Goal: Book appointment/travel/reservation

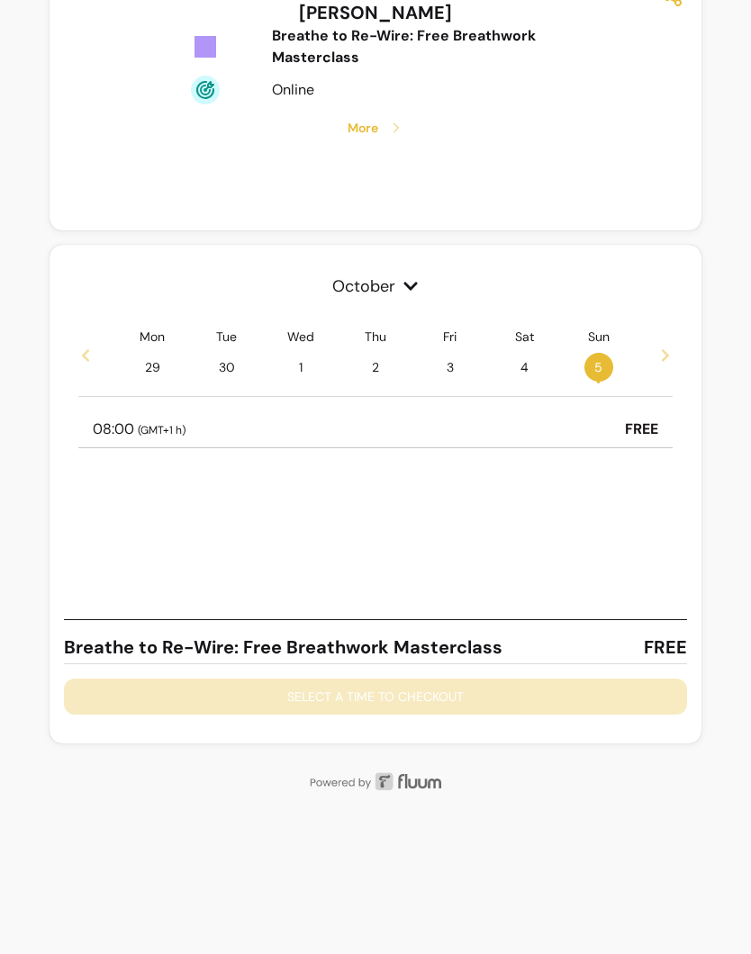
scroll to position [334, 0]
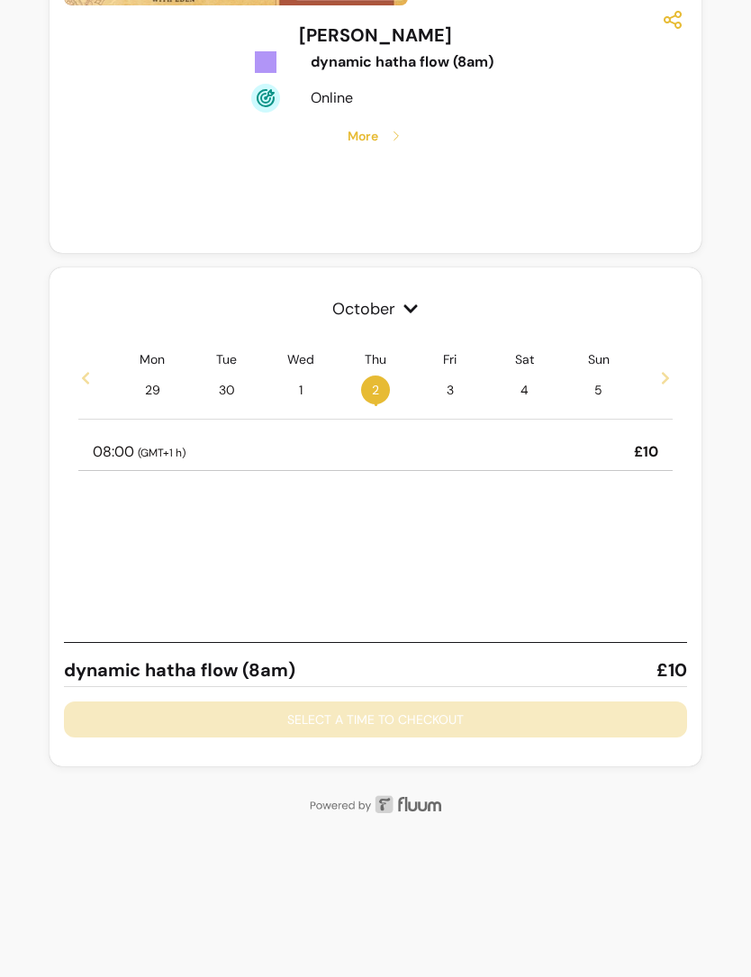
scroll to position [312, 0]
click at [452, 377] on span "3" at bounding box center [450, 389] width 29 height 29
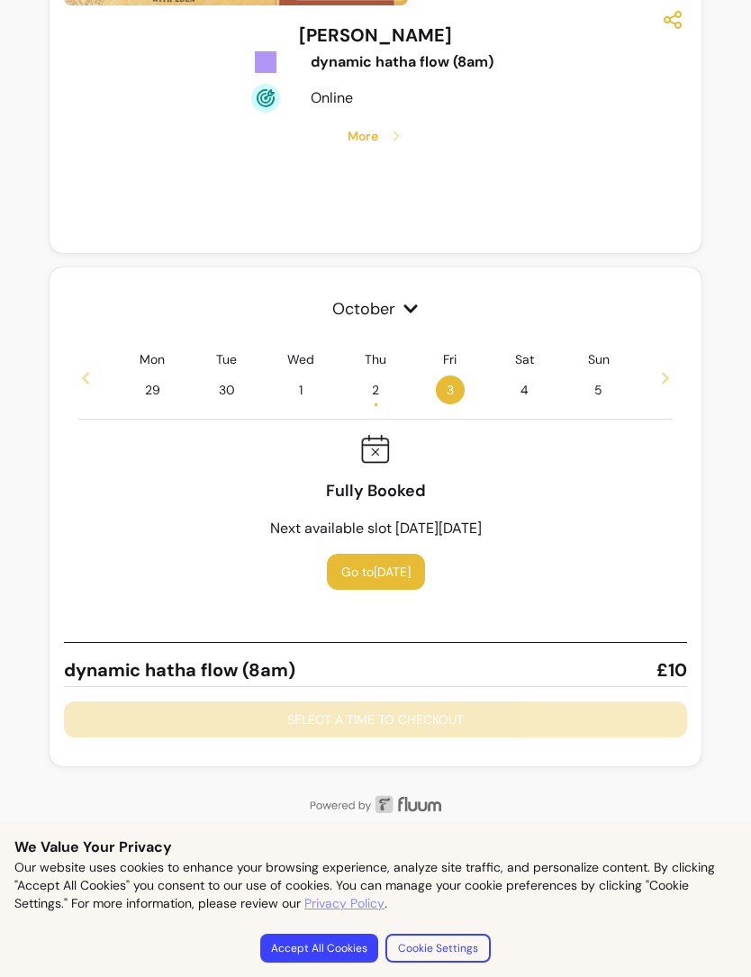
click at [511, 393] on span "4" at bounding box center [524, 389] width 29 height 29
click at [655, 376] on div "Mon 29 Tue 30 Wed 1 Thu 2 • Fri 3 Sat 4 Sun 5" at bounding box center [375, 377] width 595 height 54
click at [665, 372] on icon at bounding box center [665, 378] width 14 height 14
click at [377, 388] on span "9 •" at bounding box center [375, 389] width 29 height 29
